Goal: Navigation & Orientation: Understand site structure

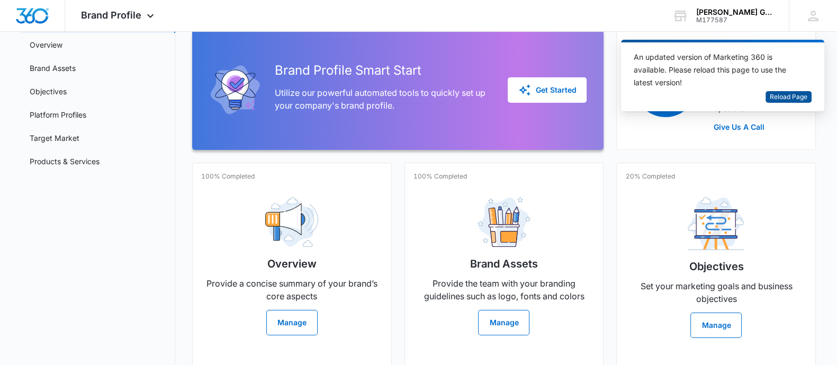
click at [782, 94] on span "Reload Page" at bounding box center [789, 97] width 38 height 10
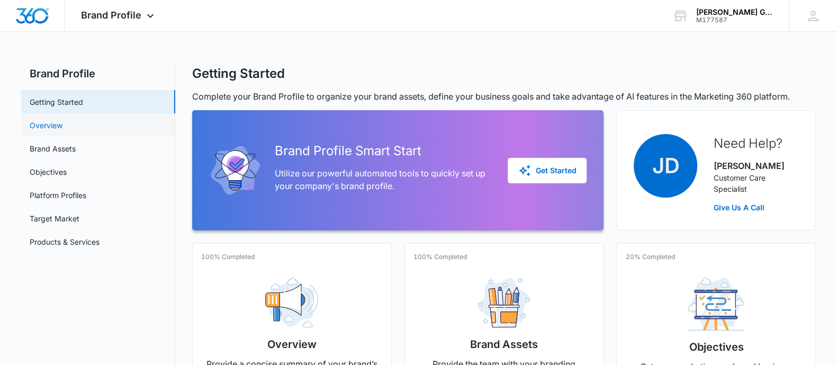
click at [37, 128] on link "Overview" at bounding box center [46, 125] width 33 height 11
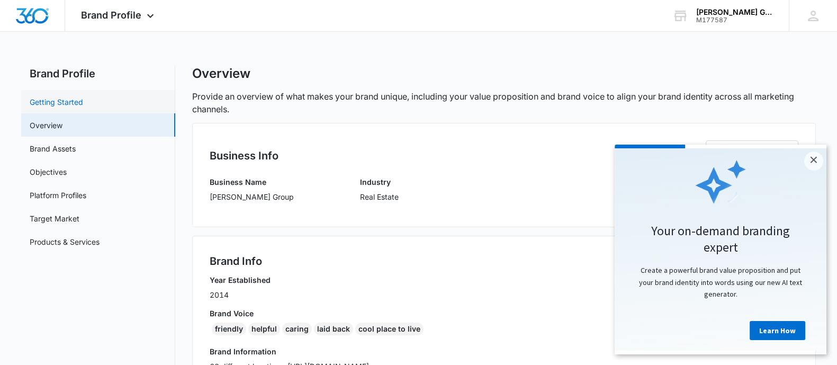
click at [35, 100] on link "Getting Started" at bounding box center [57, 101] width 54 height 11
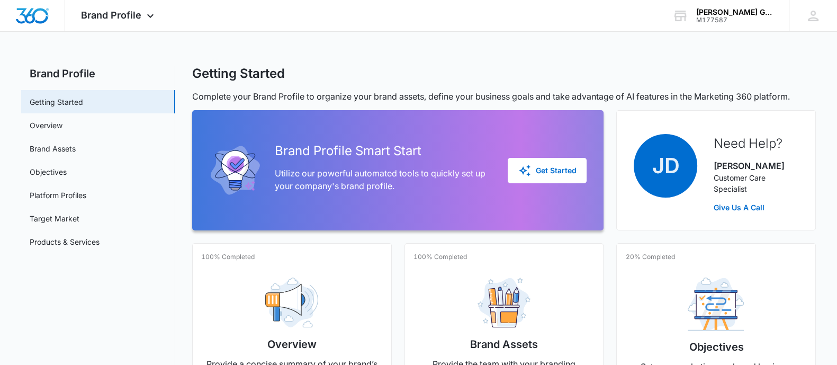
click at [47, 120] on link "Overview" at bounding box center [46, 125] width 33 height 11
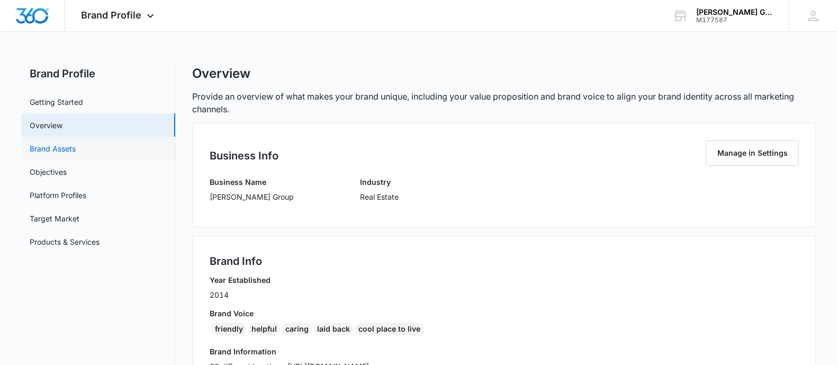
click at [37, 150] on link "Brand Assets" at bounding box center [53, 148] width 46 height 11
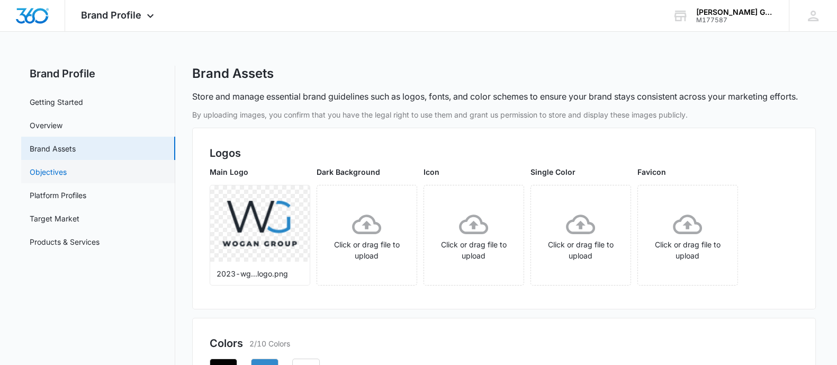
click at [48, 177] on link "Objectives" at bounding box center [48, 171] width 37 height 11
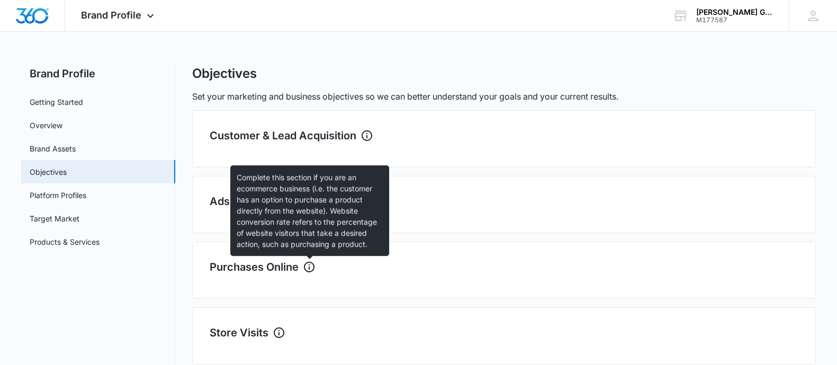
click at [309, 269] on icon at bounding box center [309, 267] width 13 height 13
click at [309, 265] on icon at bounding box center [309, 267] width 13 height 13
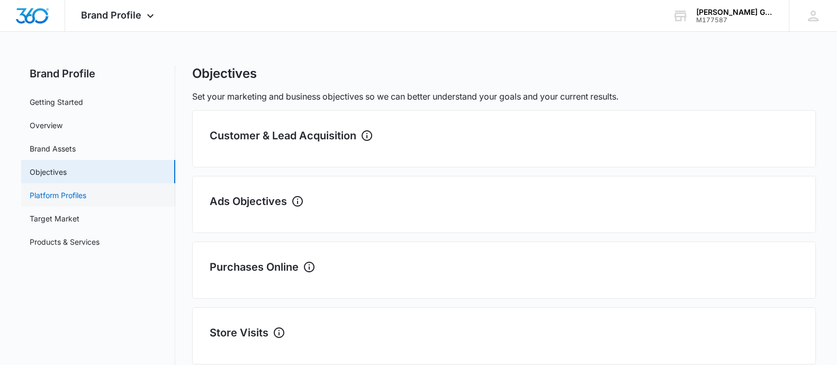
click at [71, 190] on link "Platform Profiles" at bounding box center [58, 195] width 57 height 11
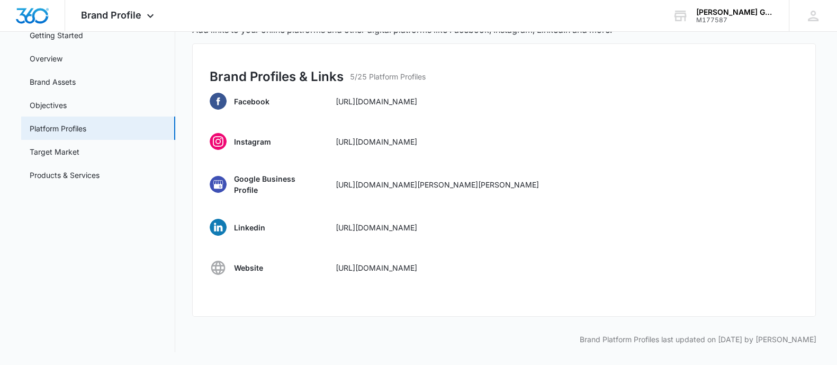
scroll to position [76, 0]
click at [67, 100] on link "Objectives" at bounding box center [48, 105] width 37 height 11
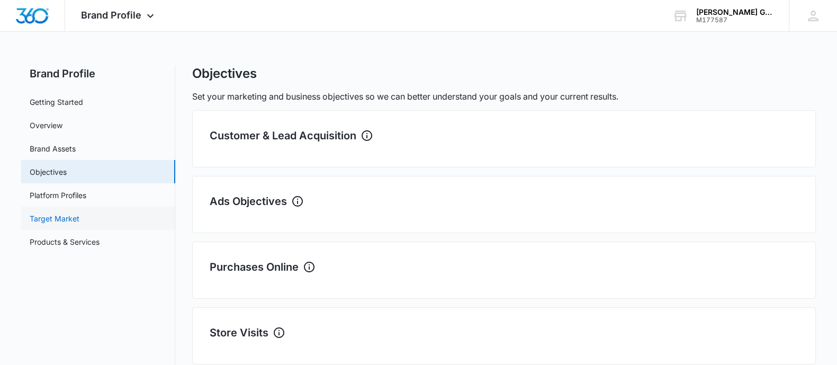
click at [74, 221] on link "Target Market" at bounding box center [55, 218] width 50 height 11
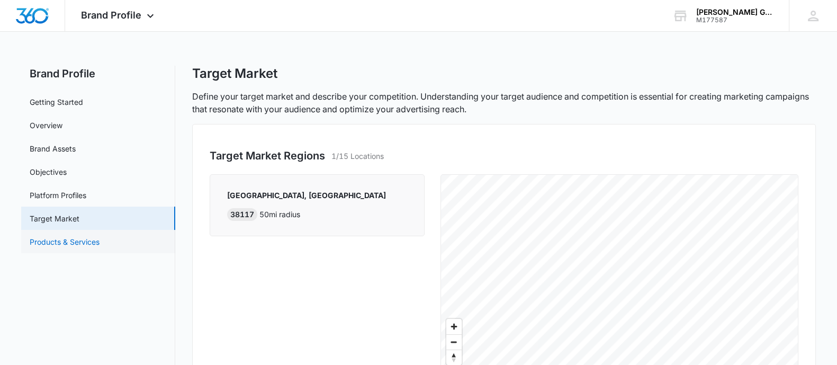
click at [88, 244] on link "Products & Services" at bounding box center [65, 241] width 70 height 11
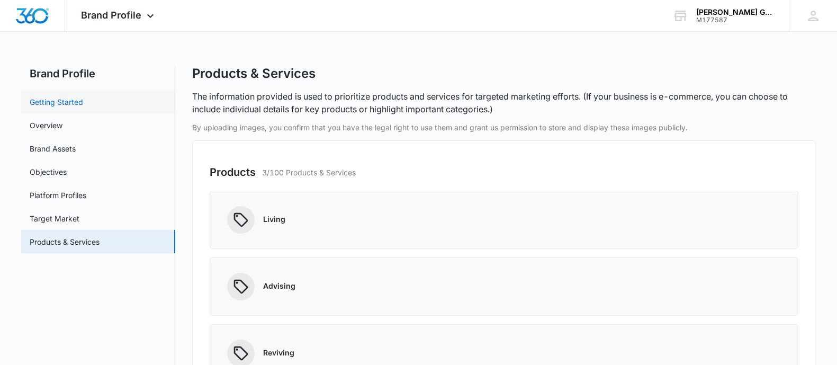
click at [83, 101] on link "Getting Started" at bounding box center [57, 101] width 54 height 11
